Goal: Transaction & Acquisition: Purchase product/service

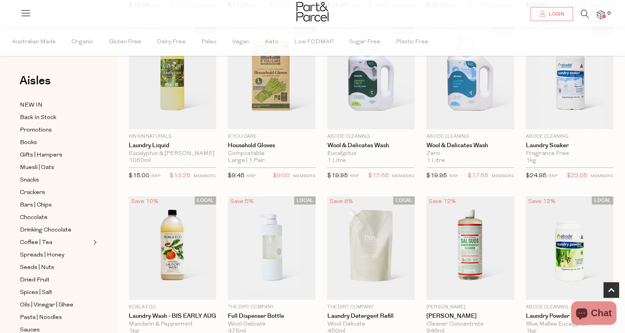
click at [586, 13] on icon at bounding box center [585, 14] width 8 height 9
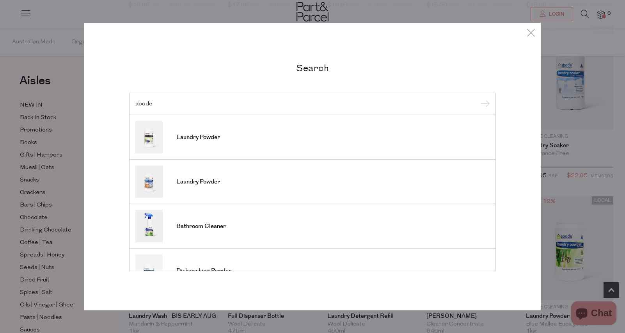
type input "abode"
click at [478, 98] on input "submit" at bounding box center [484, 104] width 12 height 12
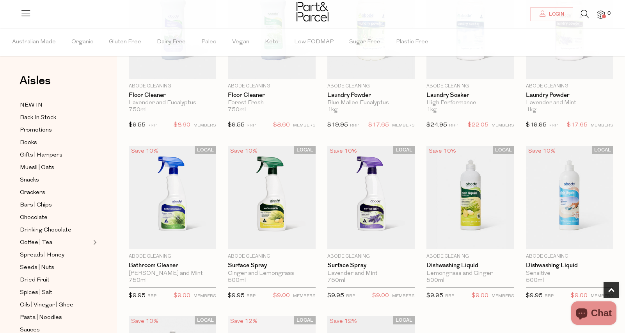
scroll to position [306, 0]
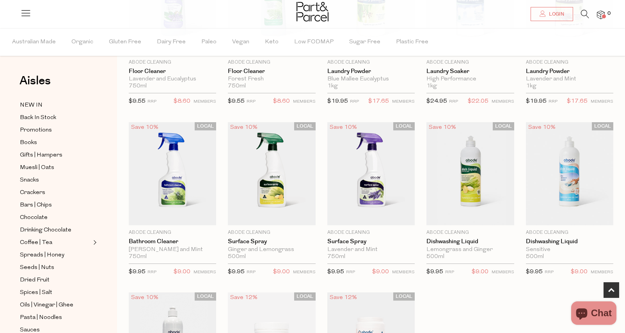
click at [581, 12] on icon at bounding box center [585, 14] width 8 height 9
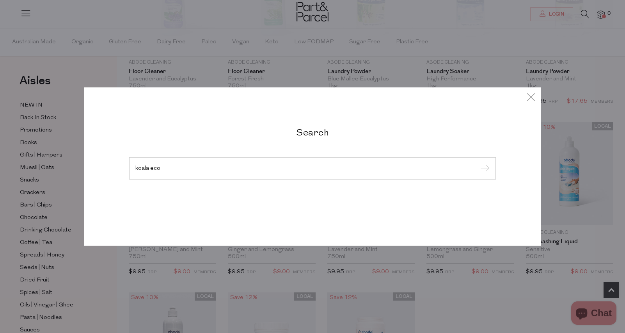
type input "koala eco"
click at [478, 163] on input "submit" at bounding box center [484, 169] width 12 height 12
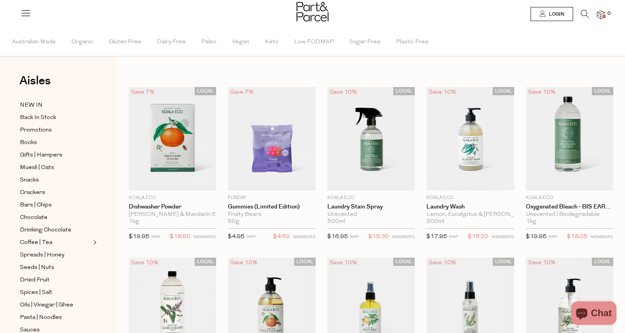
click at [585, 13] on icon at bounding box center [585, 14] width 8 height 9
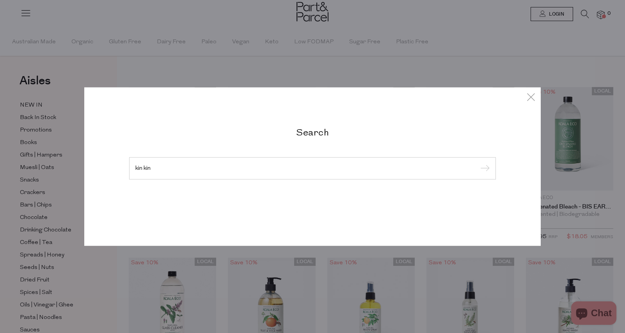
type input "kin kin"
click at [478, 163] on input "submit" at bounding box center [484, 169] width 12 height 12
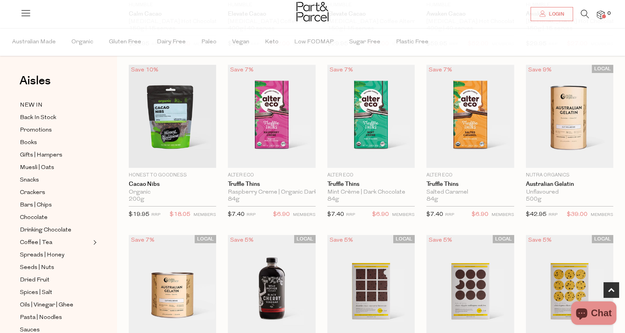
scroll to position [505, 0]
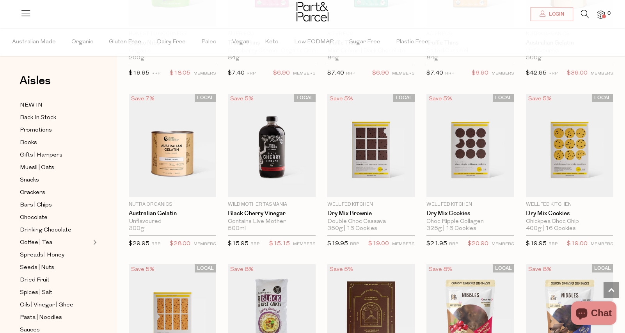
click at [585, 13] on icon at bounding box center [585, 14] width 8 height 9
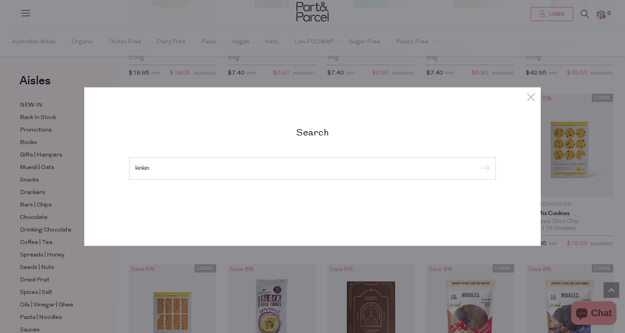
type input "kinkin"
click at [478, 163] on input "submit" at bounding box center [484, 169] width 12 height 12
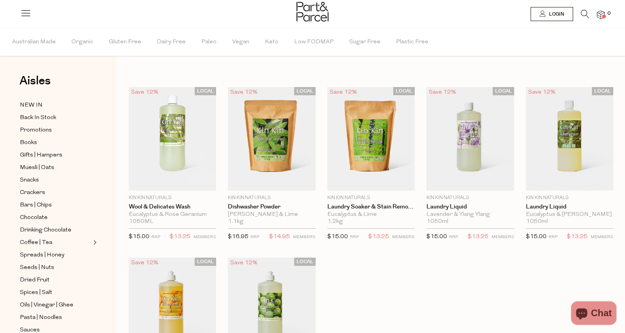
click at [584, 13] on icon at bounding box center [585, 14] width 8 height 9
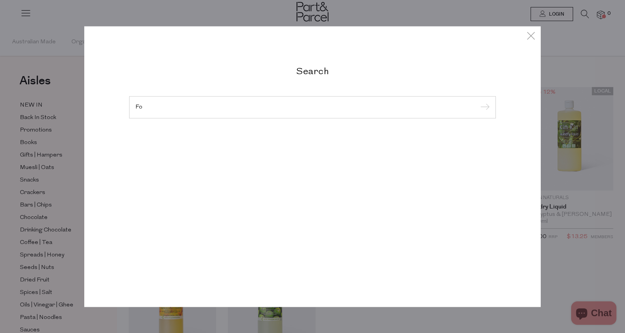
type input "F"
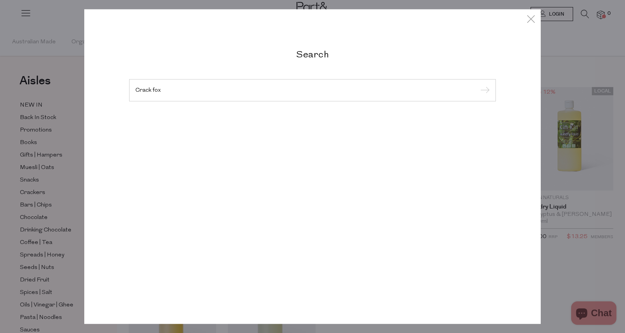
type input "Crack fox"
click at [478, 85] on input "submit" at bounding box center [484, 91] width 12 height 12
